Goal: Information Seeking & Learning: Find specific fact

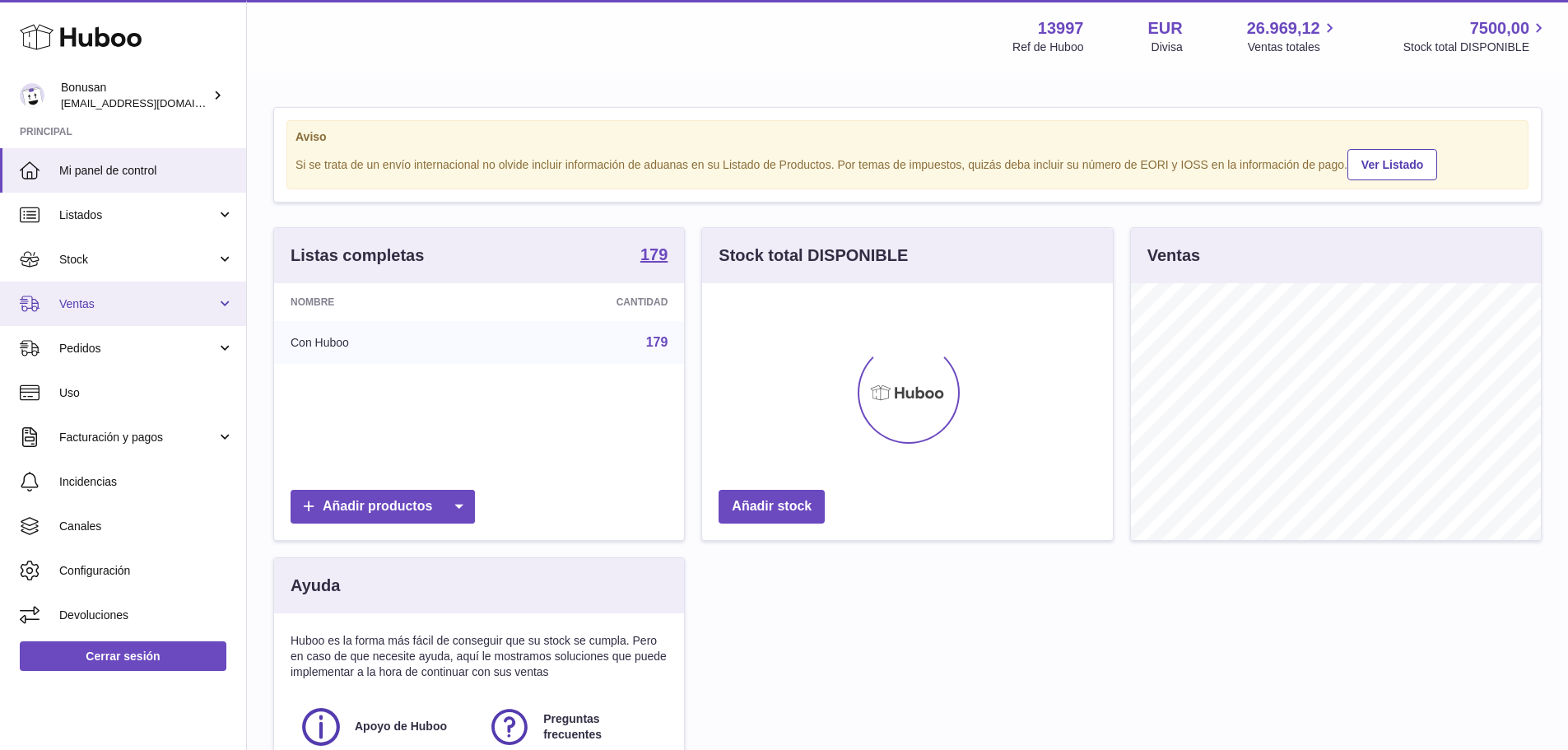
scroll to position [257, 410]
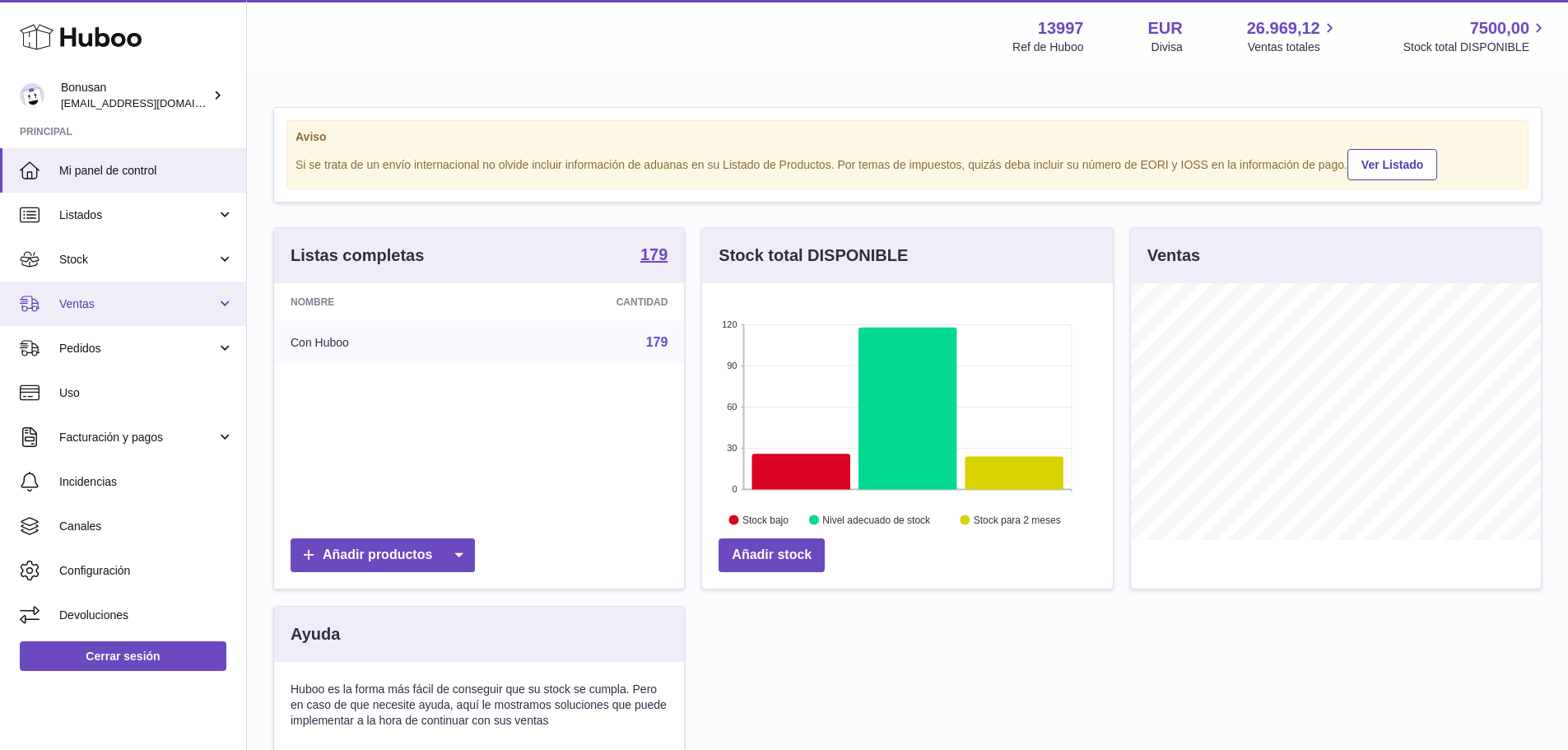
click at [82, 304] on span "Ventas" at bounding box center [138, 304] width 158 height 16
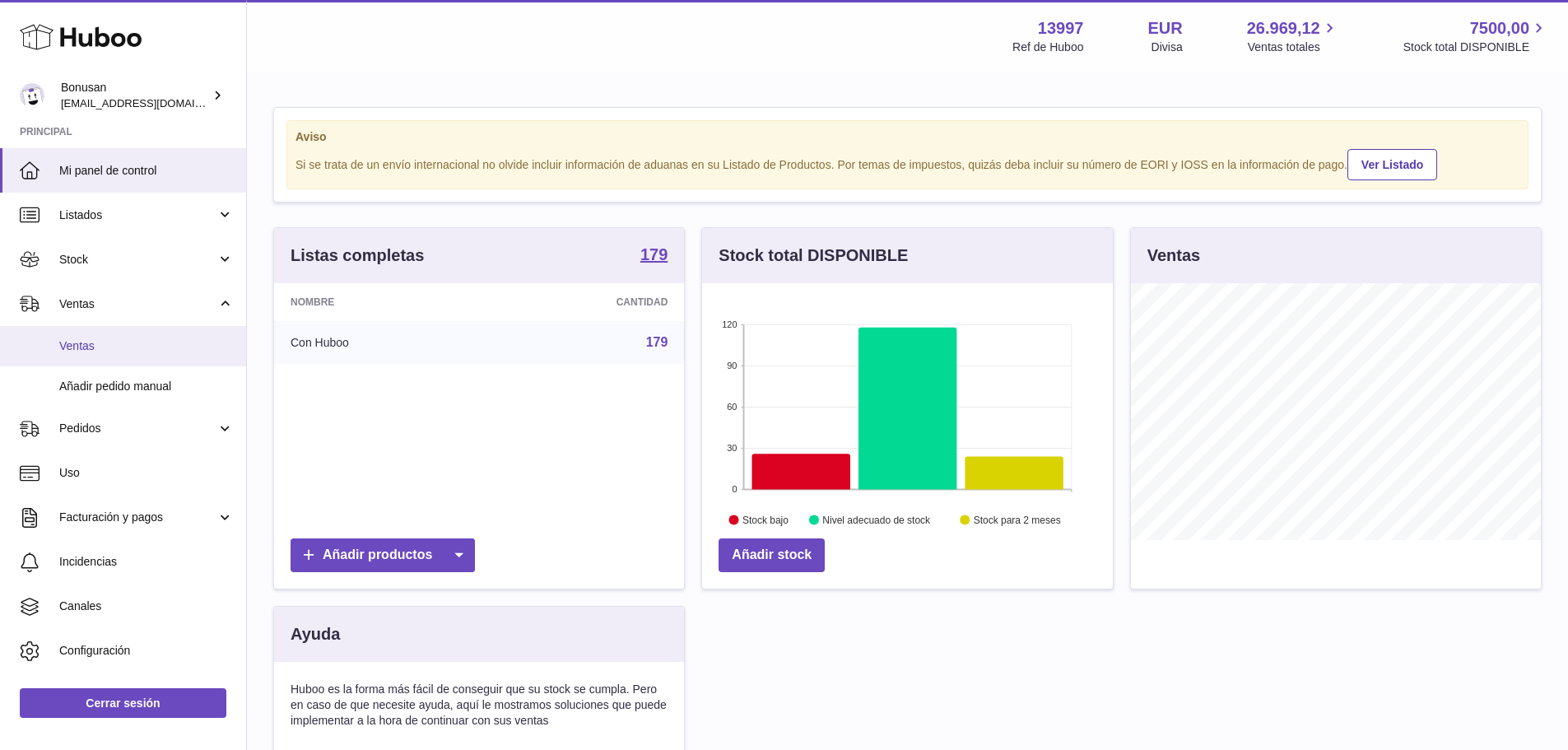
click at [79, 336] on link "Ventas" at bounding box center [123, 345] width 246 height 40
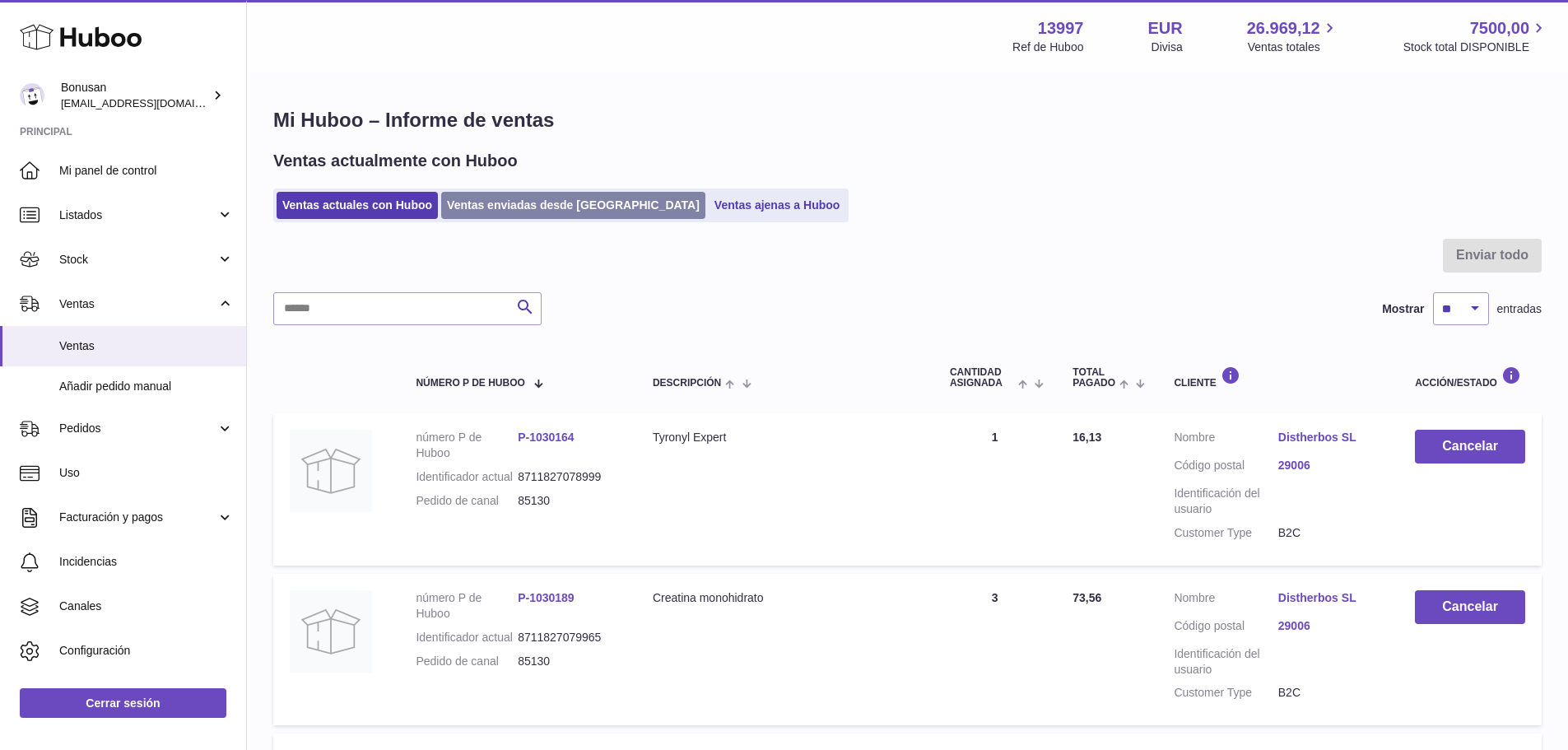
click at [549, 202] on link "Ventas enviadas desde [GEOGRAPHIC_DATA]" at bounding box center [573, 205] width 264 height 27
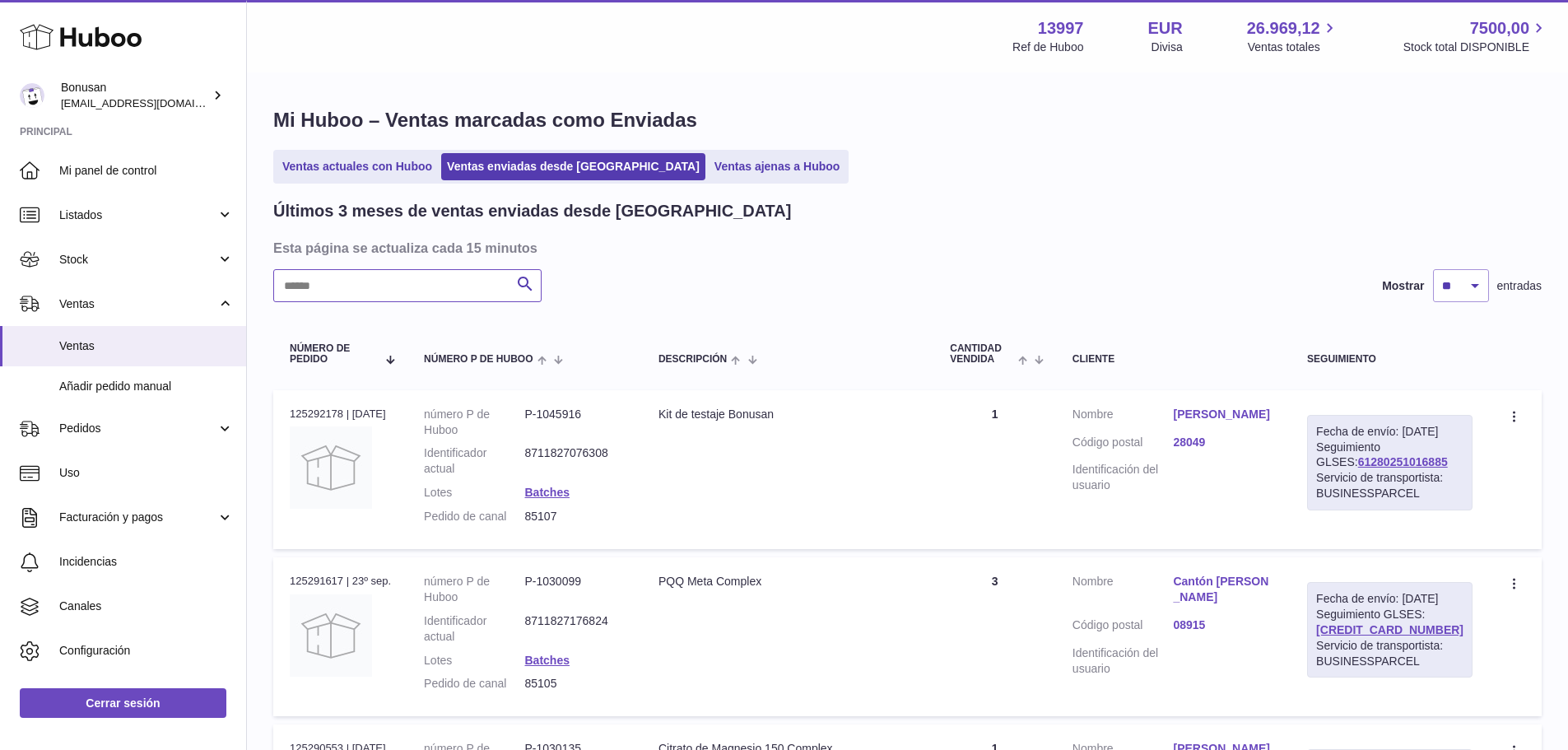
click at [423, 276] on input "text" at bounding box center [408, 285] width 269 height 33
paste input "*****"
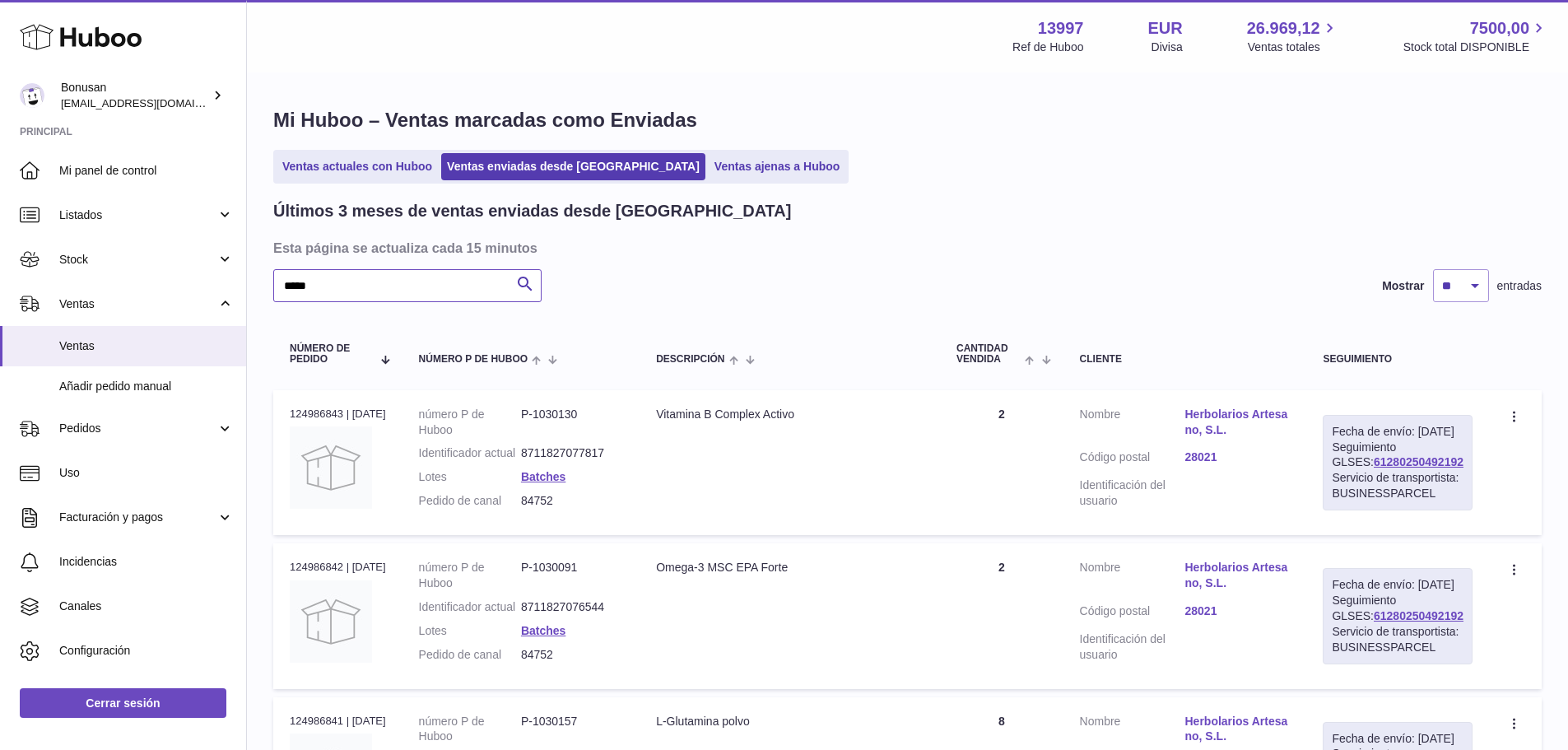
type input "*****"
click at [1228, 414] on link "Herbolarios Artesano, S.L." at bounding box center [1237, 423] width 105 height 32
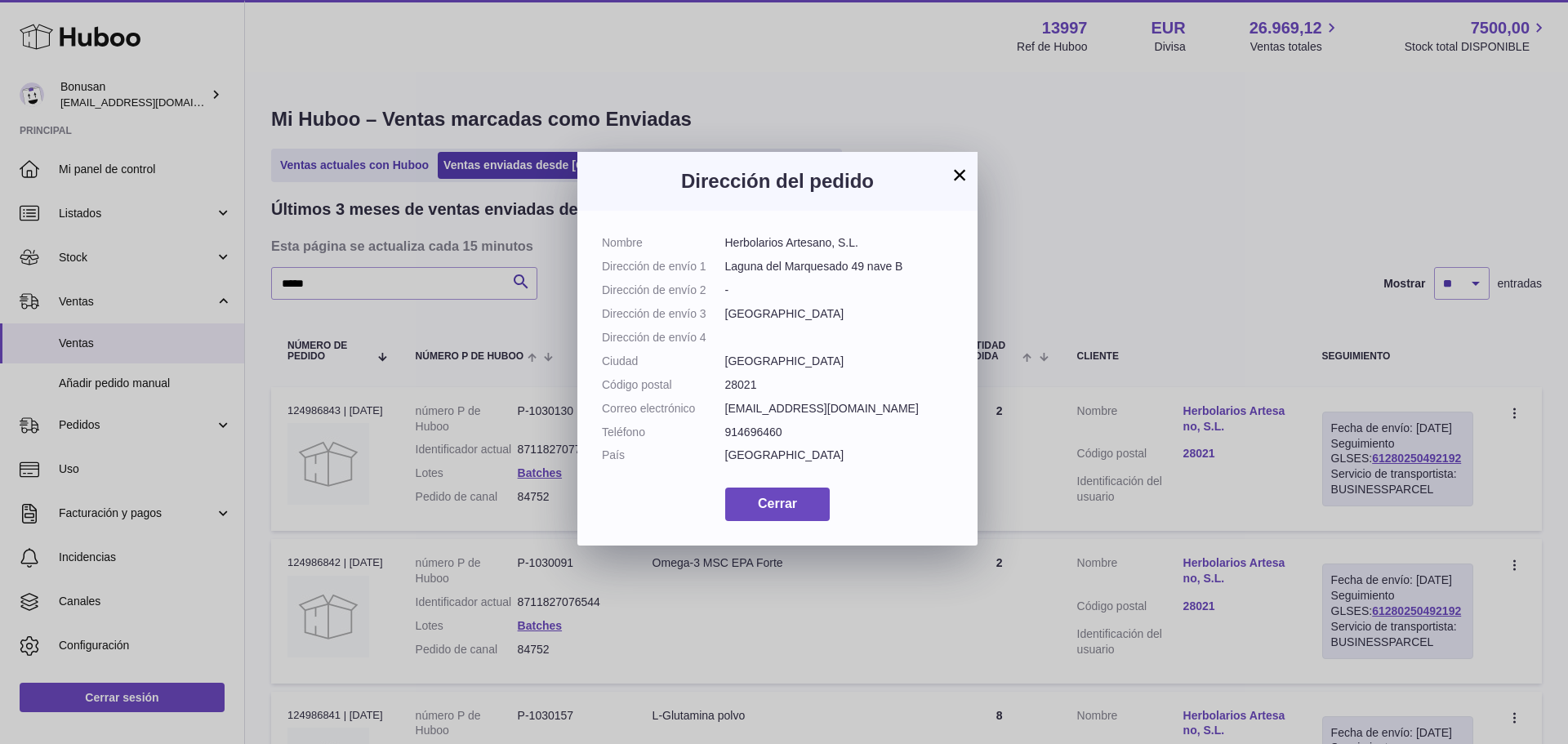
drag, startPoint x: 865, startPoint y: 241, endPoint x: 724, endPoint y: 245, distance: 141.1
click at [724, 245] on dl "Nombre Herbolarios Artesano, S.L. Dirección de envío 1 [GEOGRAPHIC_DATA] 49 nav…" at bounding box center [777, 353] width 351 height 236
copy dl "Herbolarios Artesano, S.L"
drag, startPoint x: 924, startPoint y: 266, endPoint x: 726, endPoint y: 271, distance: 198.1
click at [726, 271] on dd "Laguna del Marquesado 49 nave B" at bounding box center [840, 267] width 229 height 16
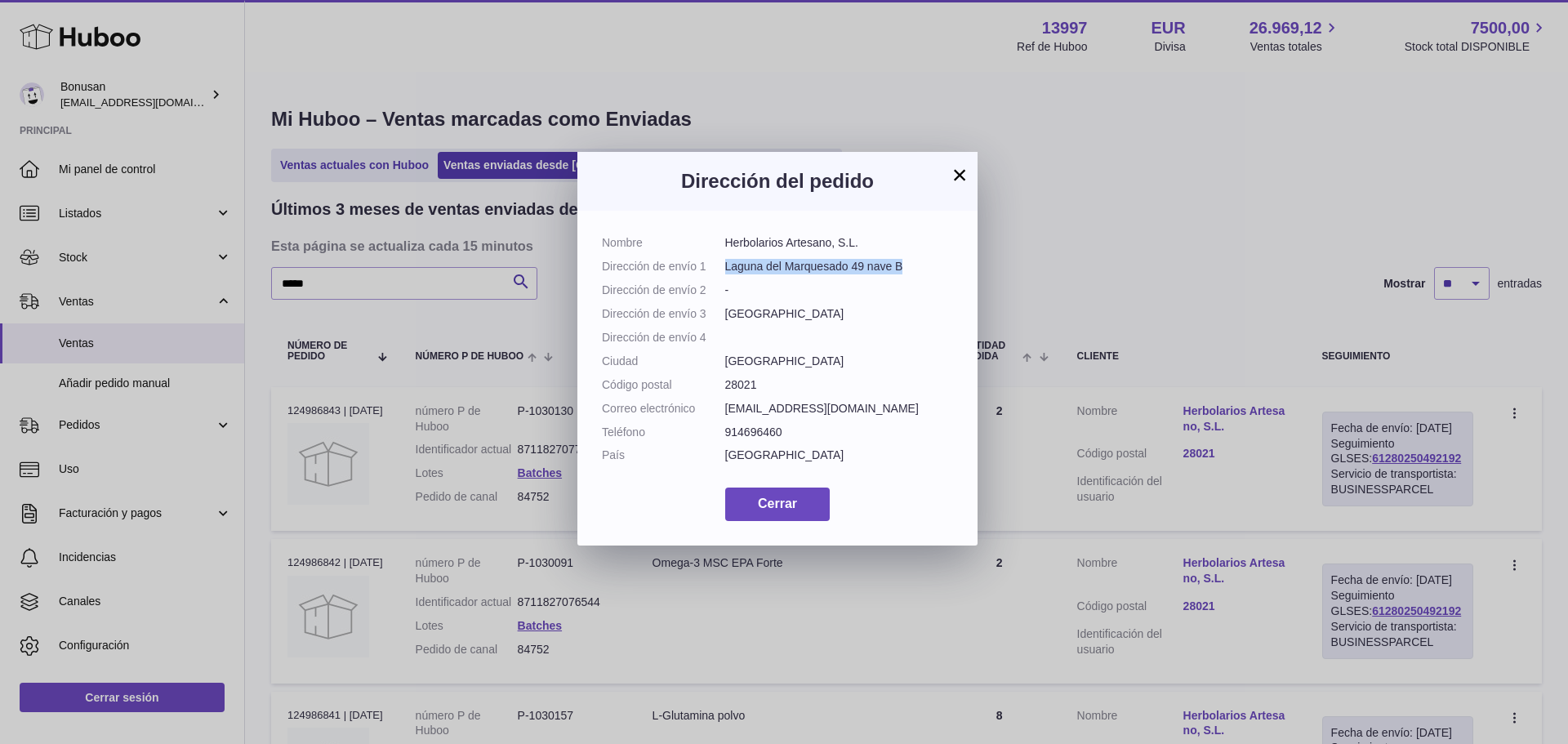
copy dd "Laguna del Marquesado 49 nave B"
drag, startPoint x: 785, startPoint y: 475, endPoint x: 727, endPoint y: 475, distance: 58.0
click at [727, 440] on dd "914696460" at bounding box center [840, 432] width 229 height 16
copy dd "914696460"
drag, startPoint x: 902, startPoint y: 453, endPoint x: 725, endPoint y: 455, distance: 177.0
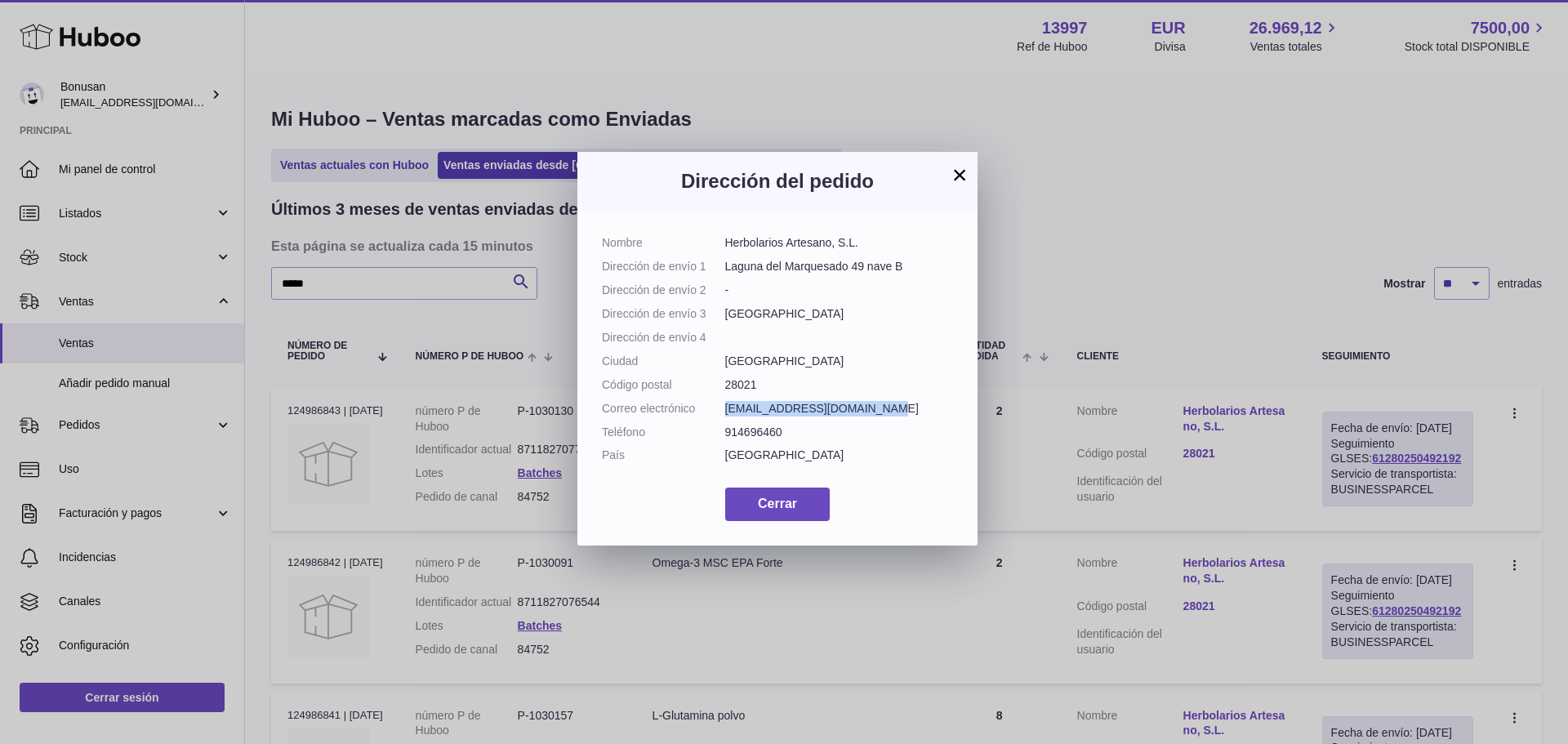
click at [726, 416] on dd "artesano.almacen@gmail.com" at bounding box center [840, 408] width 229 height 16
copy dd "artesano.almacen@gmail.com"
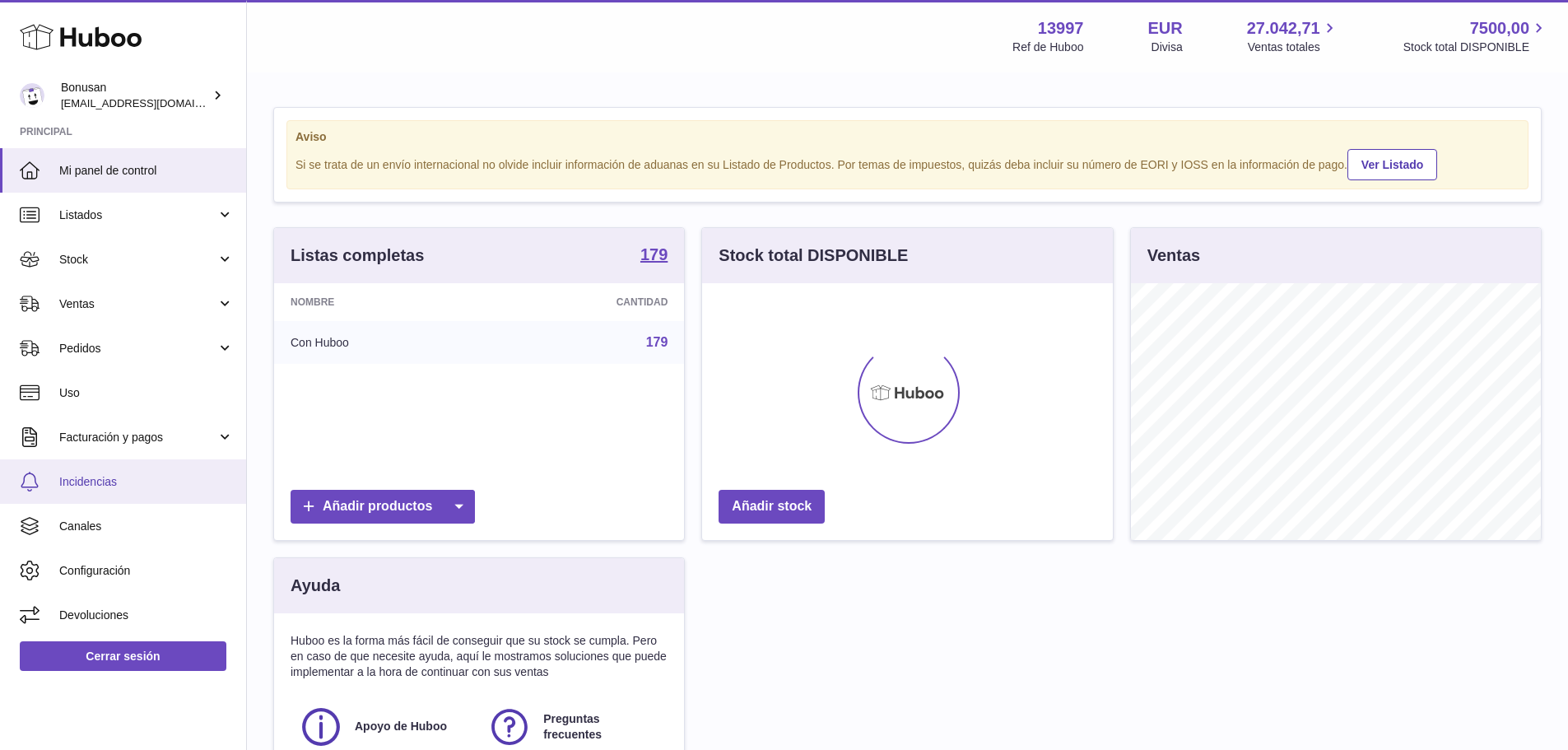
scroll to position [257, 410]
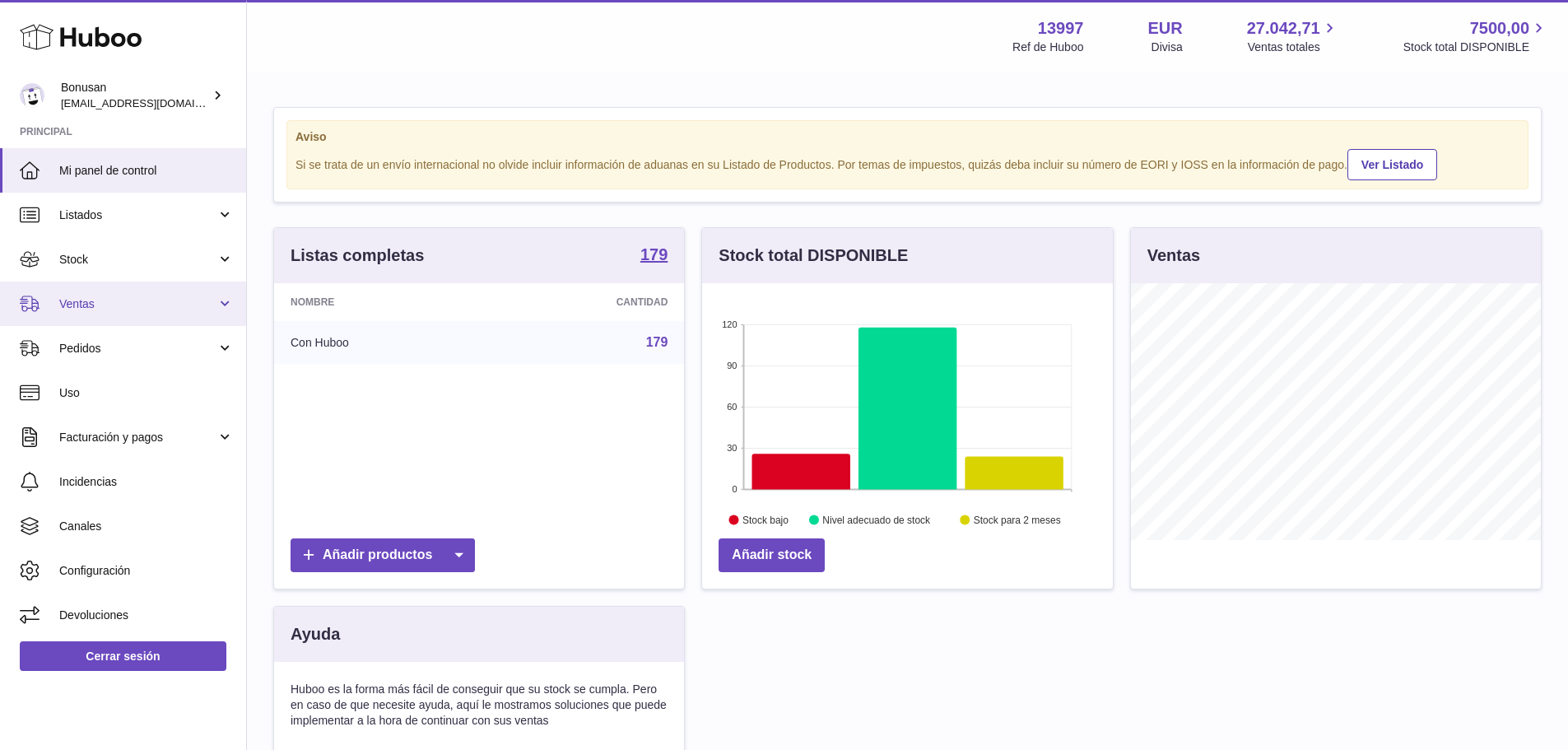
click at [96, 305] on span "Ventas" at bounding box center [138, 304] width 158 height 16
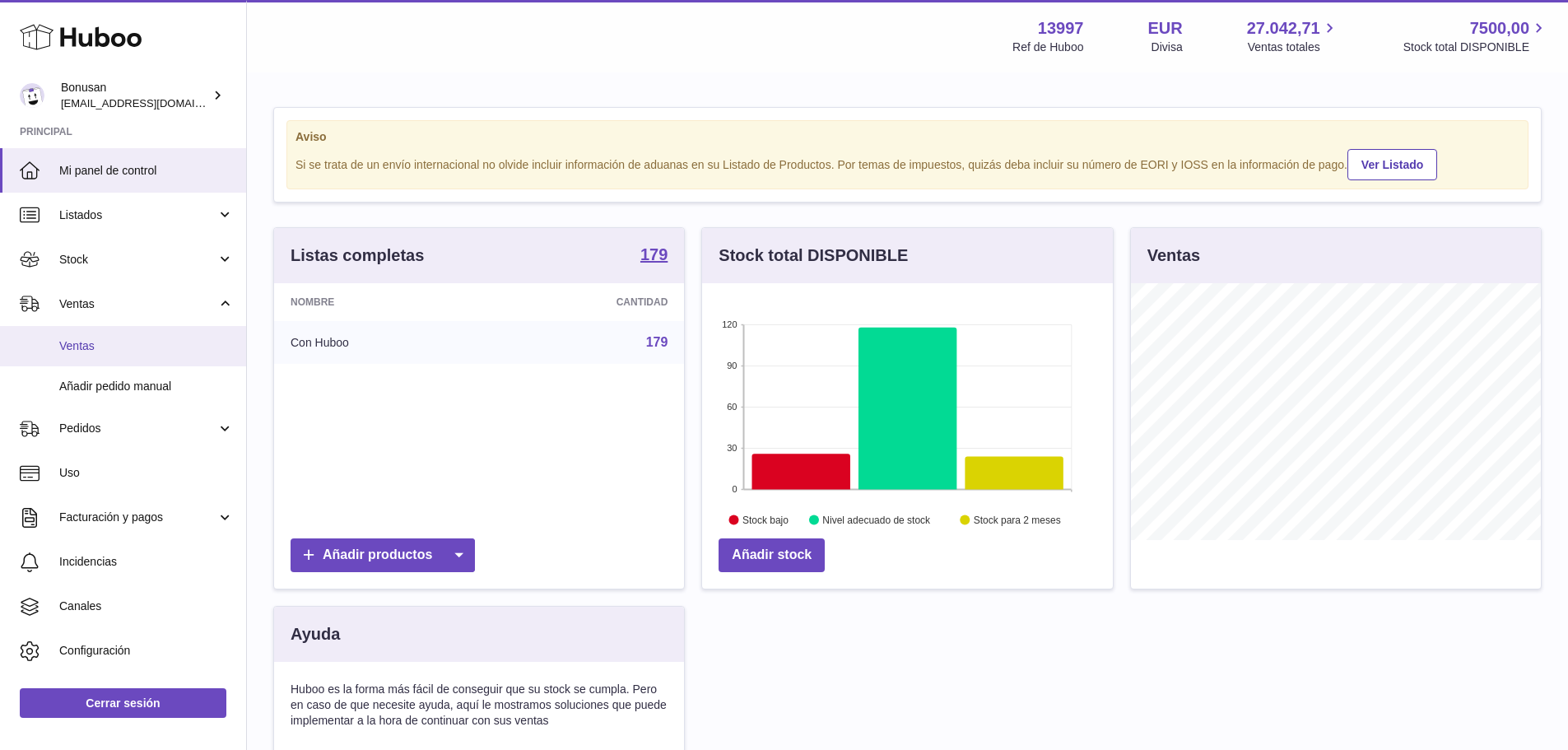
click at [102, 348] on span "Ventas" at bounding box center [146, 346] width 174 height 16
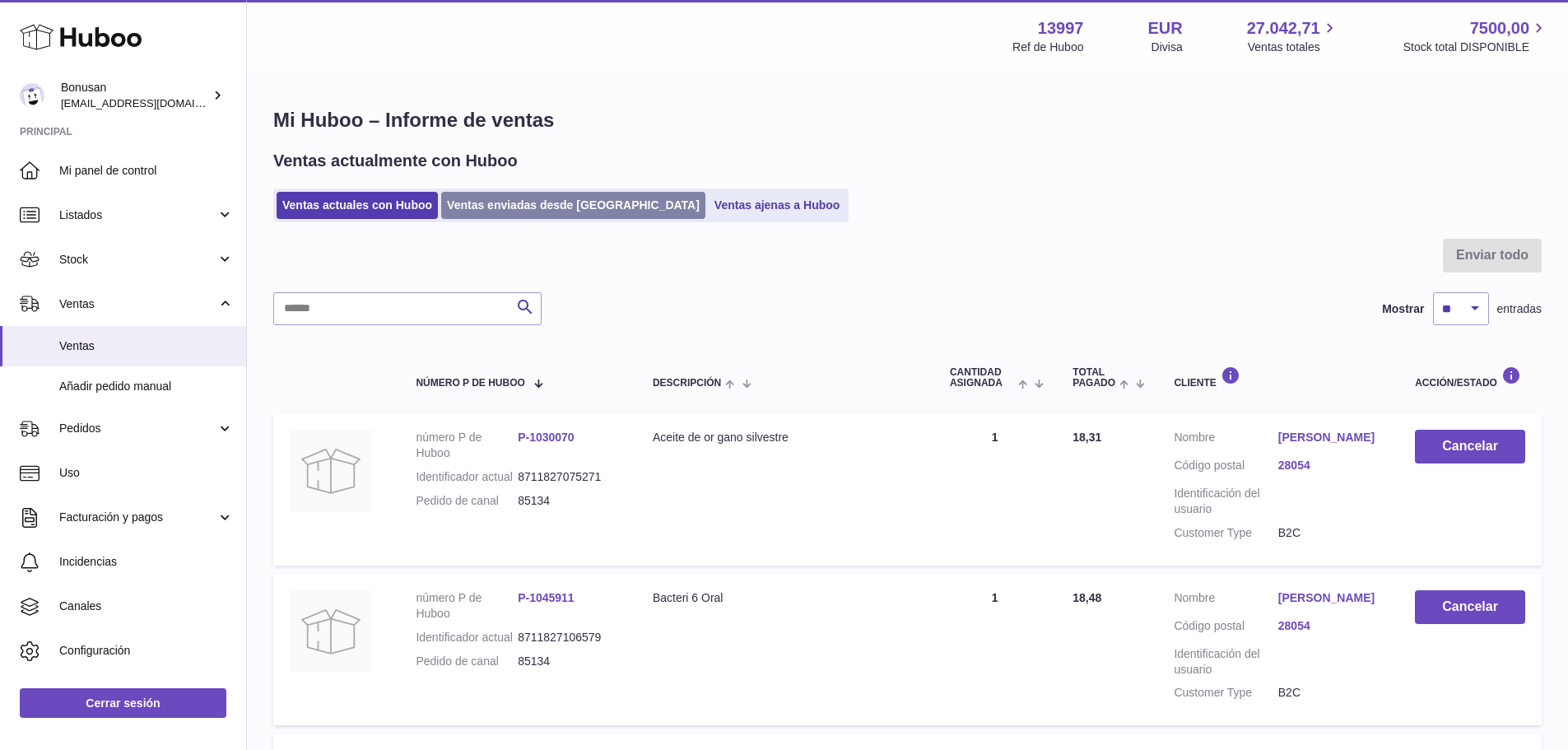
click at [487, 206] on link "Ventas enviadas desde [GEOGRAPHIC_DATA]" at bounding box center [573, 205] width 264 height 27
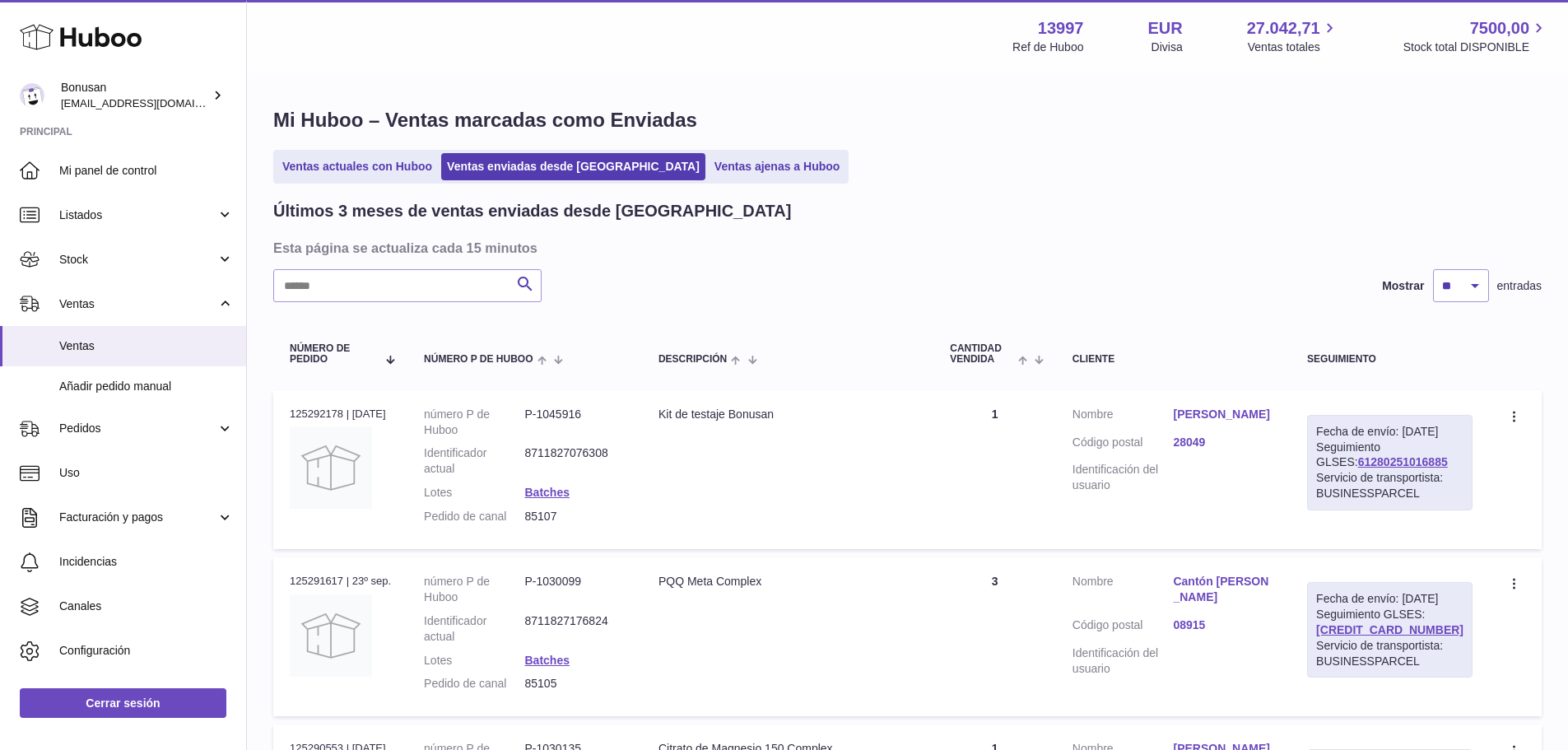
click at [457, 291] on input "text" at bounding box center [408, 285] width 269 height 33
paste input "**********"
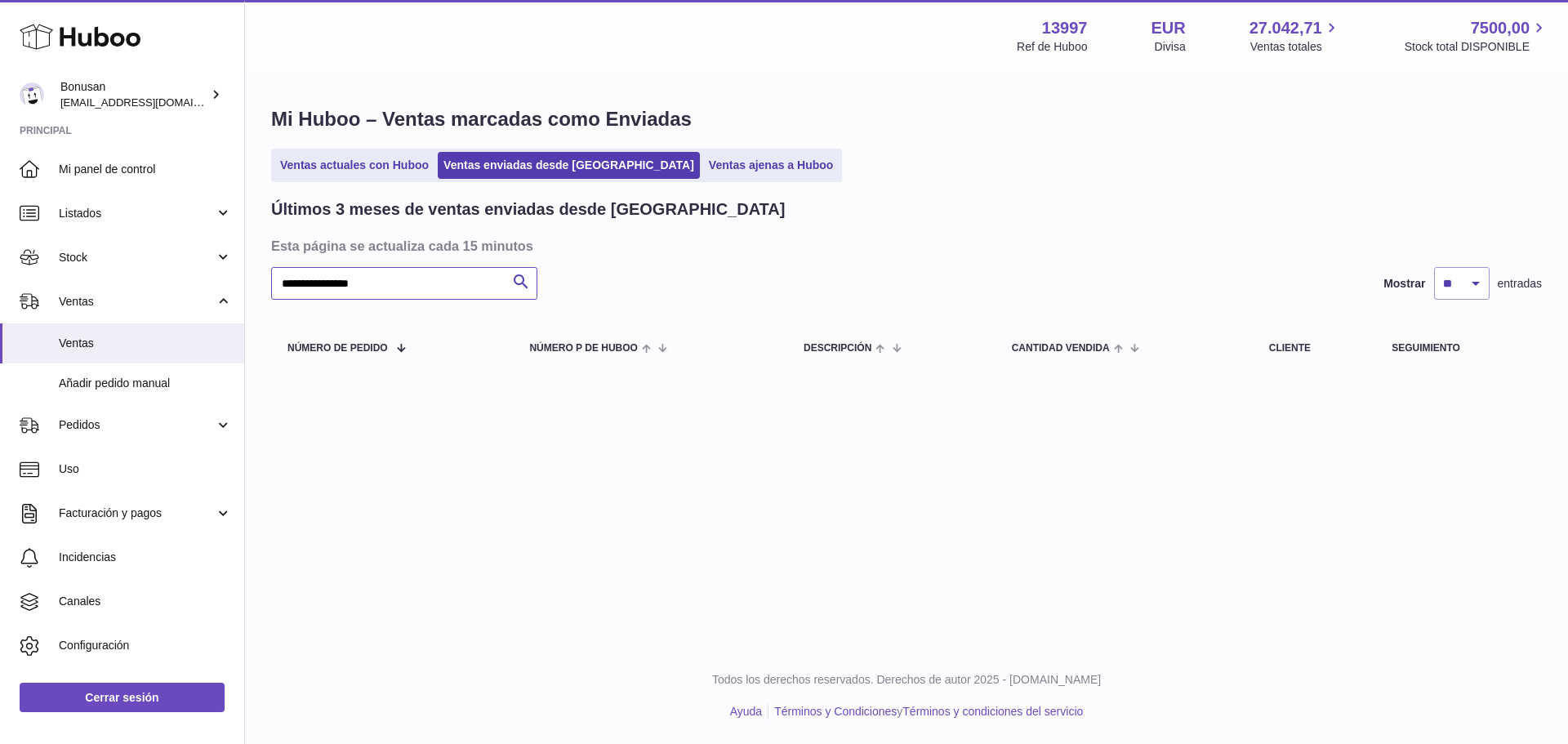
click at [329, 283] on input "**********" at bounding box center [404, 283] width 267 height 32
drag, startPoint x: 412, startPoint y: 279, endPoint x: 152, endPoint y: 282, distance: 260.0
click at [158, 282] on div "Huboo Bonusan [EMAIL_ADDRESS][DOMAIN_NAME] Principal Mi panel de control Listad…" at bounding box center [784, 372] width 1568 height 744
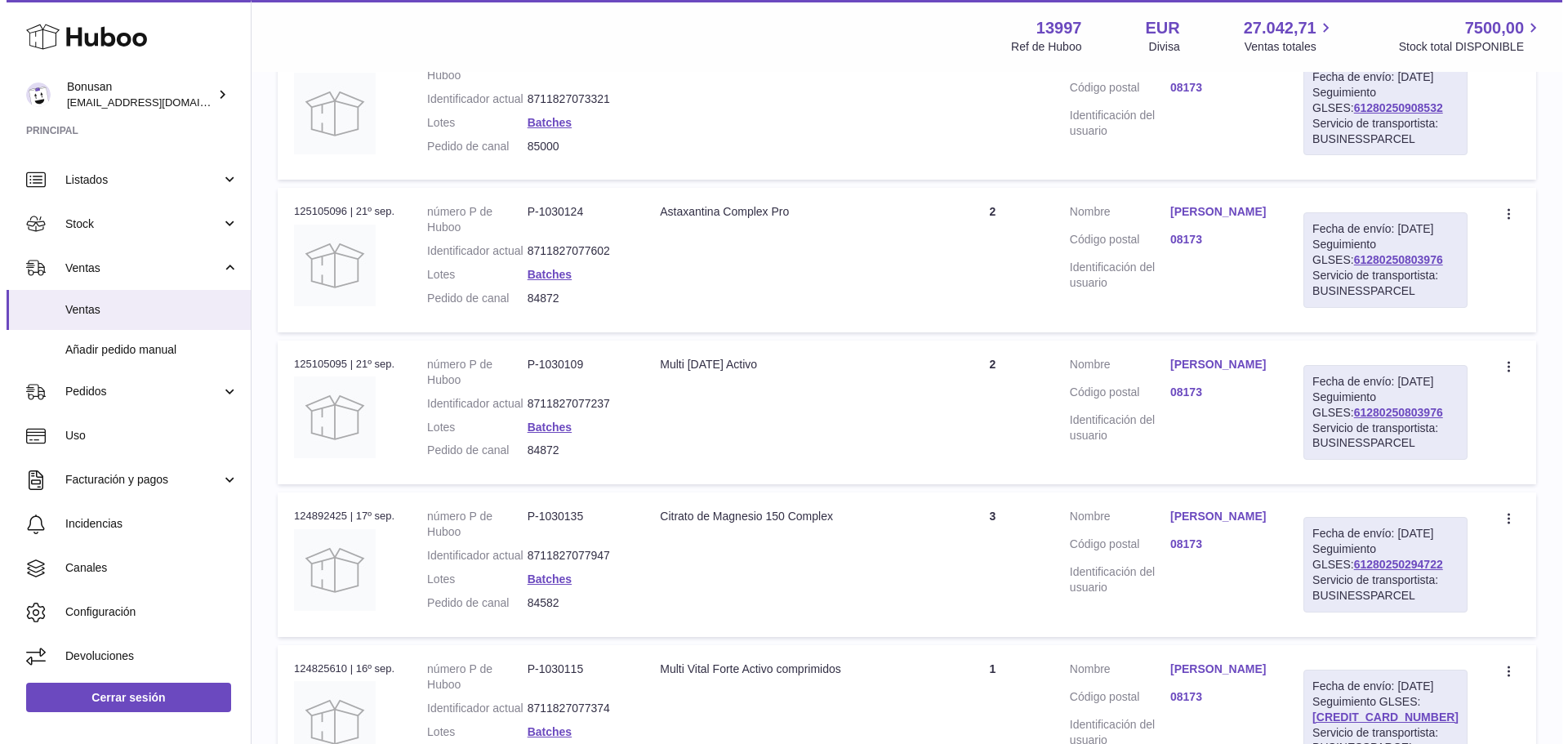
scroll to position [816, 0]
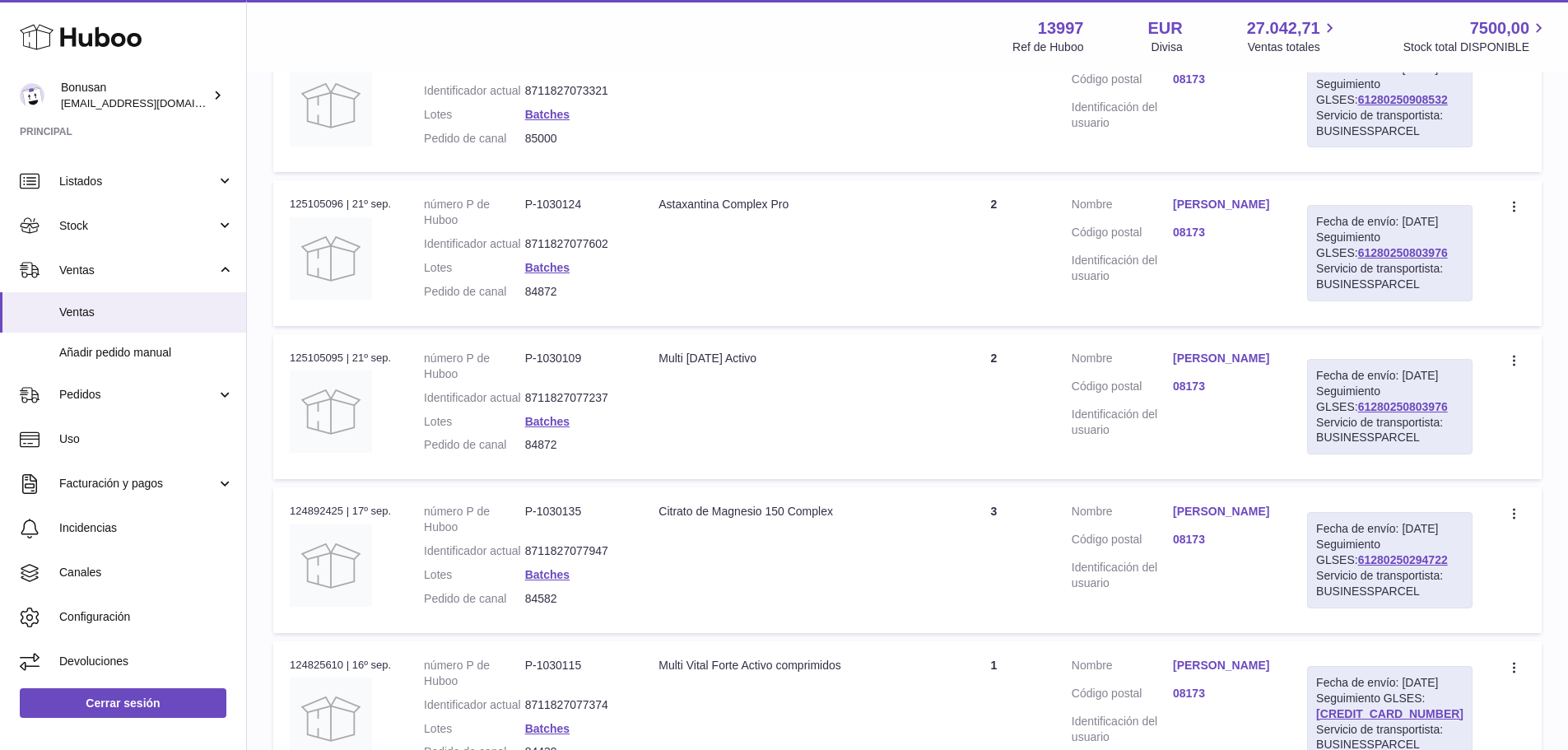
type input "*****"
click at [1220, 213] on link "[PERSON_NAME]" at bounding box center [1223, 204] width 102 height 16
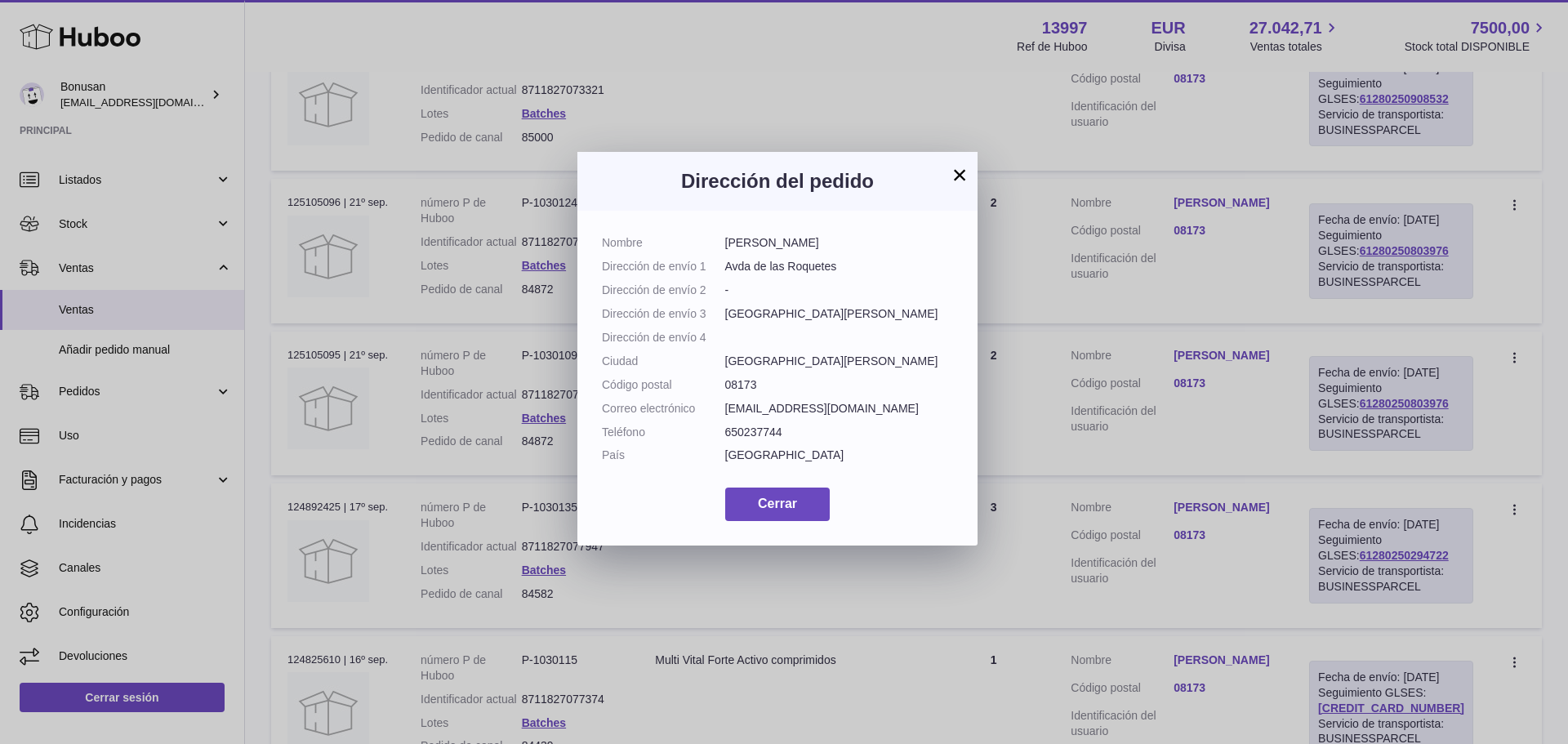
click at [949, 179] on h3 "Dirección del pedido" at bounding box center [777, 181] width 351 height 26
click at [962, 171] on button "×" at bounding box center [959, 174] width 19 height 19
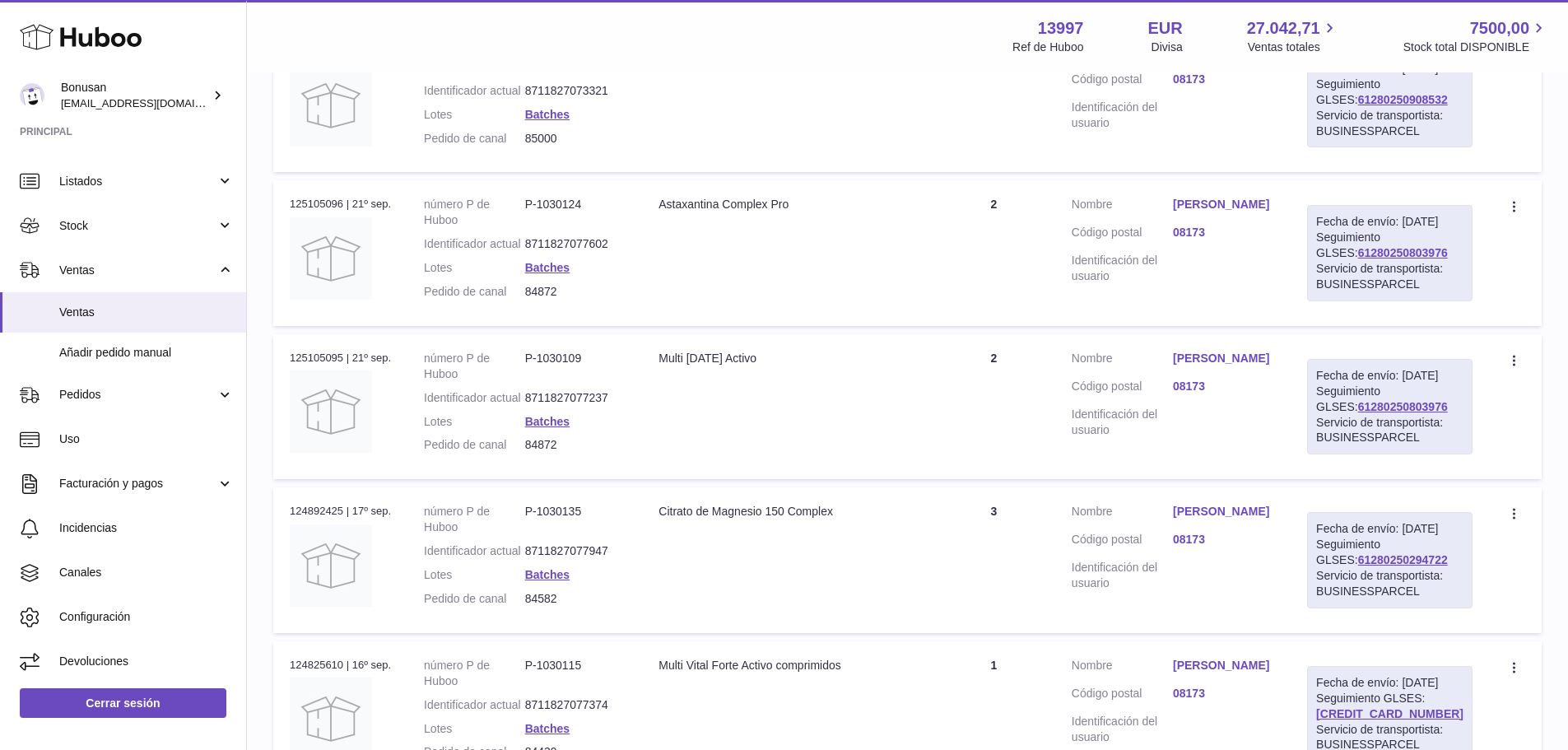
drag, startPoint x: 1453, startPoint y: 470, endPoint x: 1347, endPoint y: 477, distance: 106.2
click at [1347, 300] on div "Fecha de envío: [DATE] Seguimiento GLSES: 61280250803976 Servicio de transporti…" at bounding box center [1389, 253] width 165 height 95
copy link "61280250803976"
drag, startPoint x: 590, startPoint y: 502, endPoint x: 535, endPoint y: 500, distance: 55.0
click at [535, 307] on dl "número P de Huboo P-1030124 Identificador actual 8711827077602 Lotes Batches Pe…" at bounding box center [524, 252] width 201 height 110
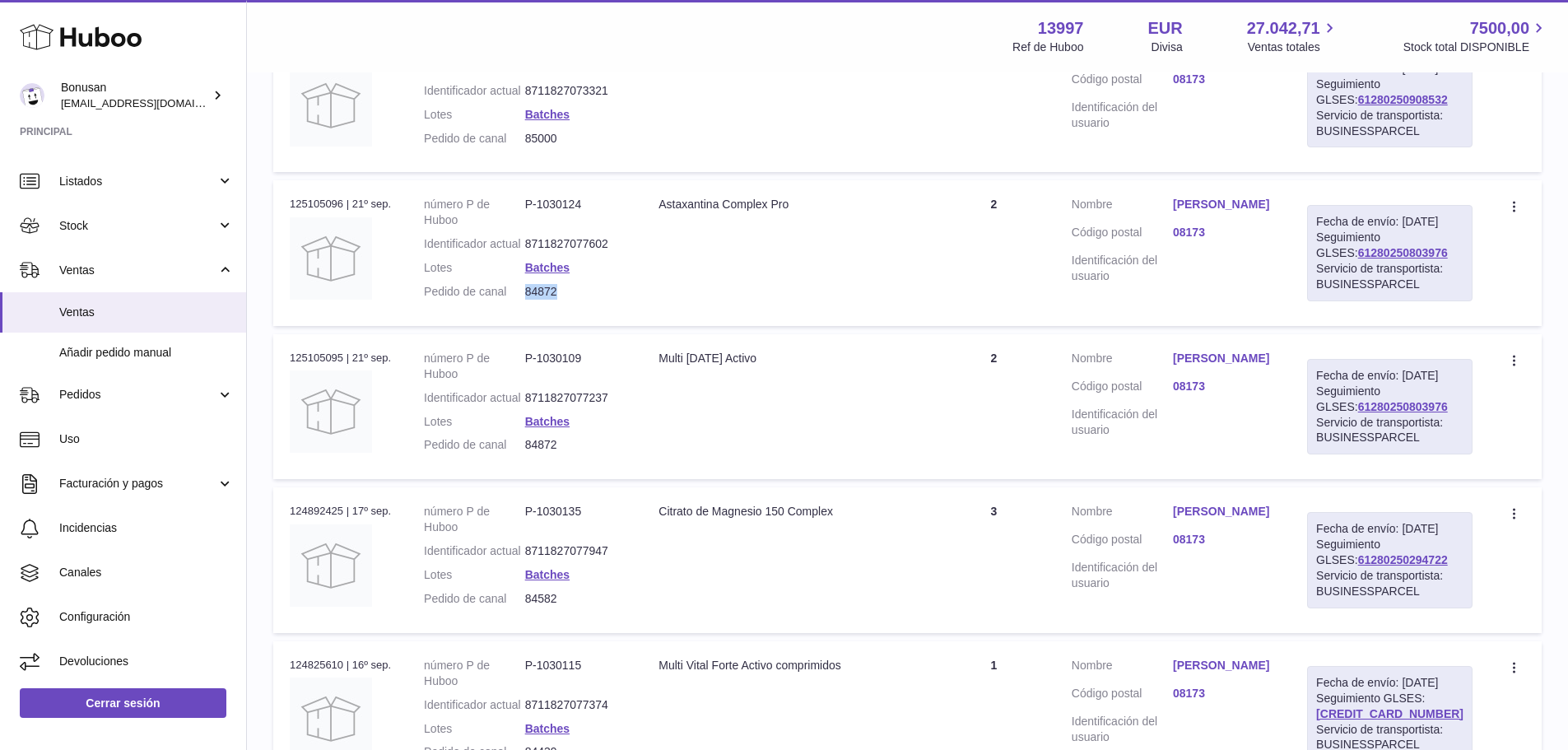
copy dd "84872"
click at [1272, 213] on link "[PERSON_NAME]" at bounding box center [1223, 204] width 102 height 16
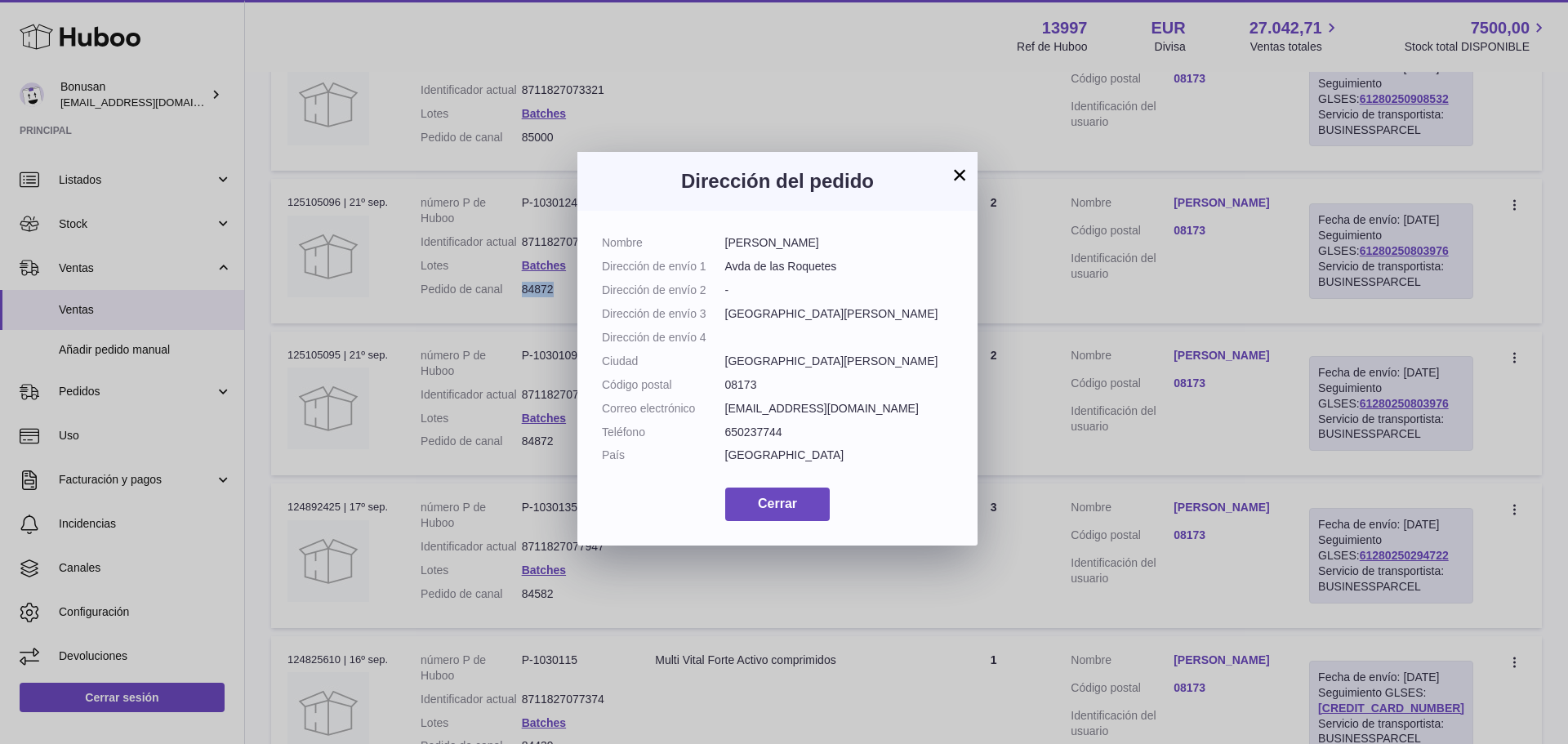
drag, startPoint x: 824, startPoint y: 244, endPoint x: 728, endPoint y: 247, distance: 96.0
click at [728, 247] on dd "[PERSON_NAME]" at bounding box center [840, 242] width 229 height 16
copy dd "[PERSON_NAME]"
